Goal: Feedback & Contribution: Leave review/rating

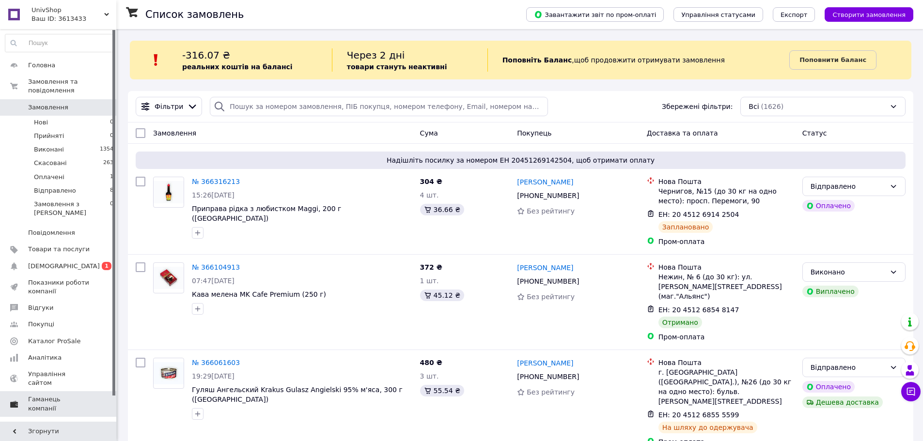
click at [78, 262] on span "[DEMOGRAPHIC_DATA]" at bounding box center [59, 266] width 62 height 9
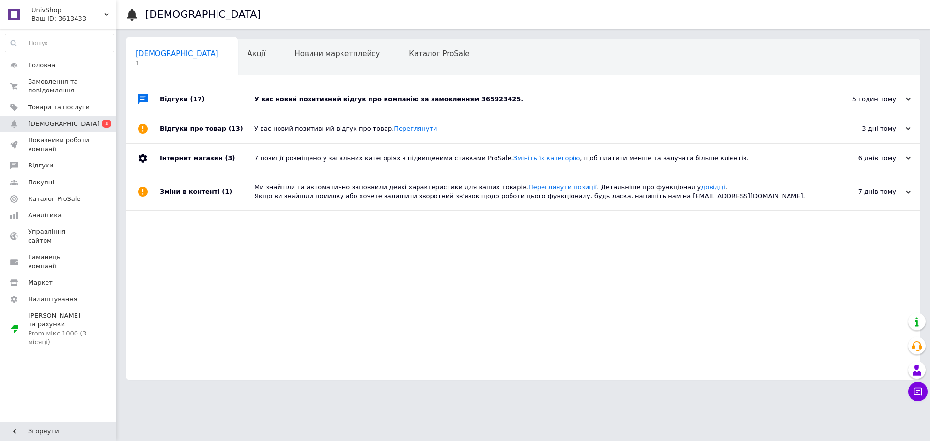
click at [482, 104] on div "У вас новий позитивний відгук про компанію за замовленням 365923425." at bounding box center [533, 99] width 559 height 9
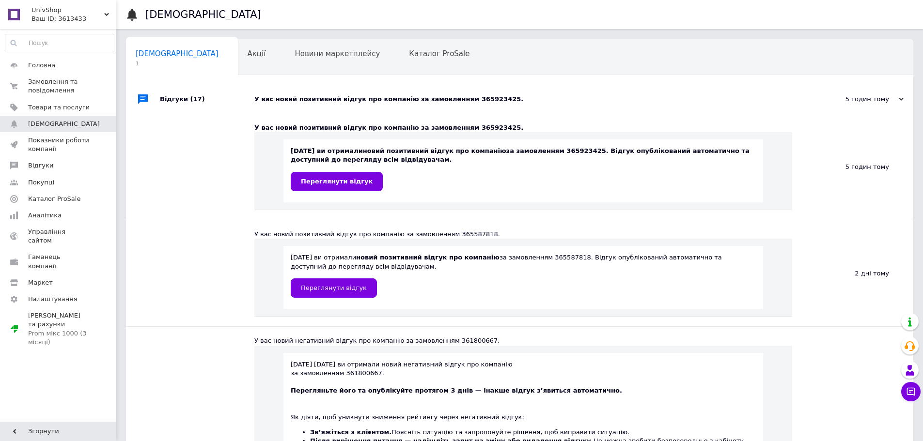
click at [324, 192] on div "12.10.2025 ви отримали новий позитивний відгук про компанію за замовленням 3659…" at bounding box center [523, 170] width 480 height 63
click at [325, 183] on span "Переглянути відгук" at bounding box center [337, 181] width 72 height 7
click at [43, 64] on span "Головна" at bounding box center [41, 65] width 27 height 9
